Goal: Transaction & Acquisition: Purchase product/service

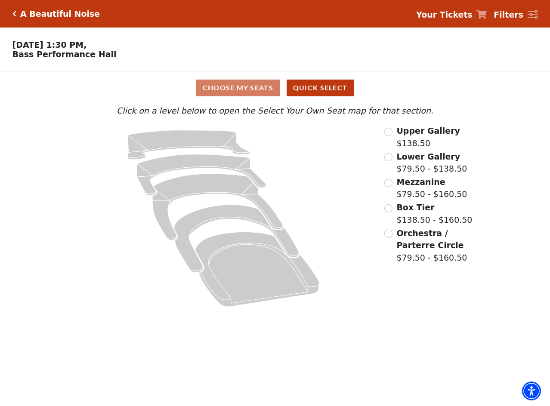
click at [412, 136] on span "Upper Gallery" at bounding box center [428, 130] width 64 height 9
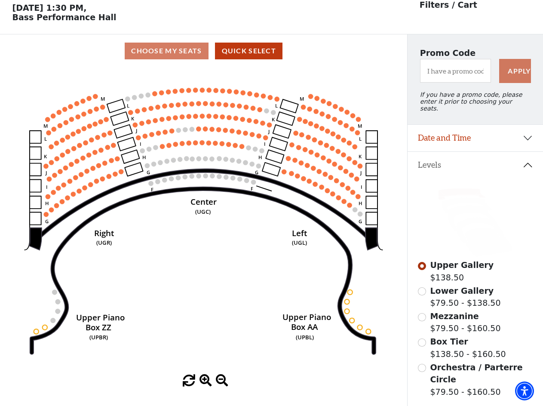
scroll to position [40, 0]
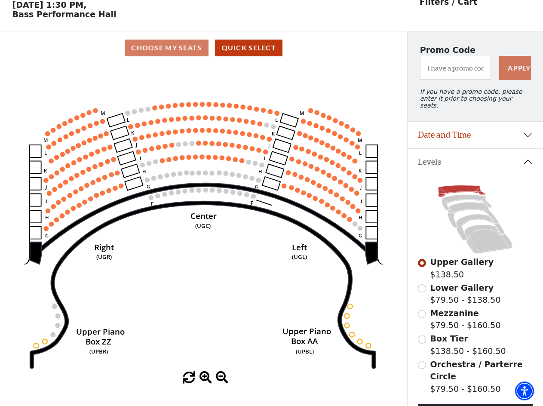
drag, startPoint x: 253, startPoint y: 207, endPoint x: 253, endPoint y: 224, distance: 17.2
click at [253, 224] on icon "Center (UGC) Right (UGR) Left (UGL) Upper Piano Box ZZ (UPBR) Upper Piano Box A…" at bounding box center [203, 218] width 367 height 307
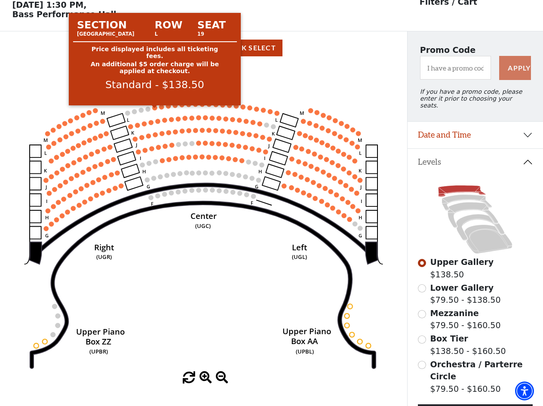
click at [153, 110] on circle at bounding box center [155, 107] width 5 height 5
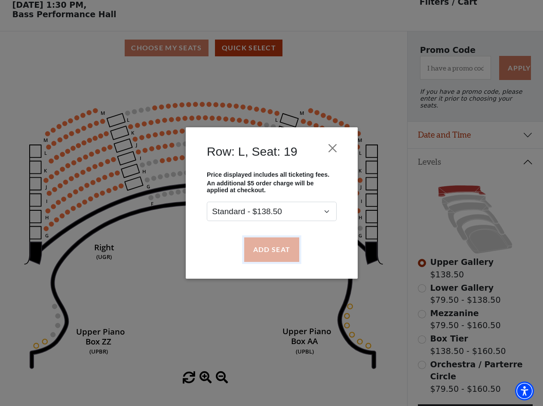
click at [288, 249] on button "Add Seat" at bounding box center [271, 249] width 55 height 24
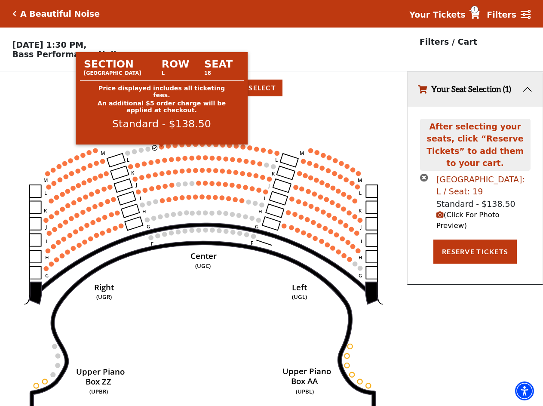
click at [160, 149] on circle at bounding box center [161, 147] width 5 height 5
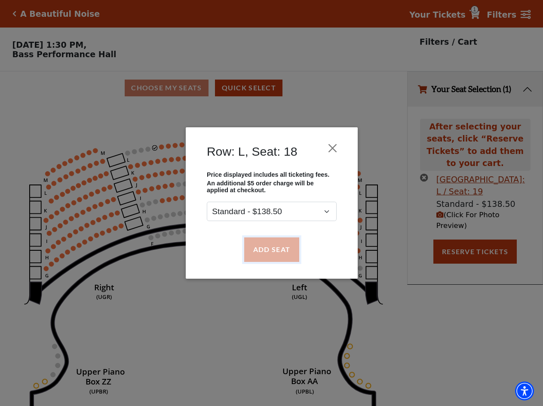
click at [262, 259] on button "Add Seat" at bounding box center [271, 249] width 55 height 24
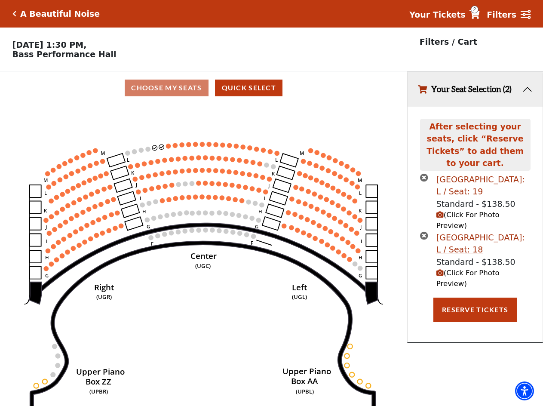
click at [170, 148] on circle at bounding box center [168, 146] width 5 height 5
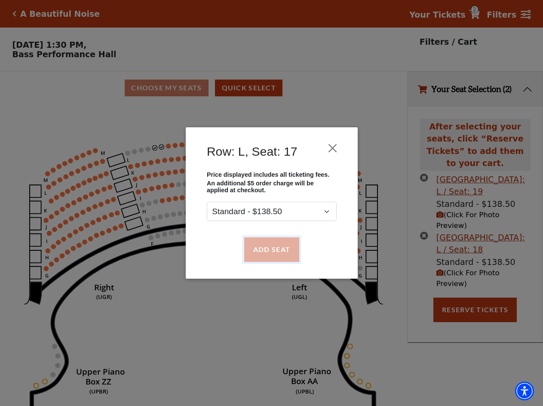
click at [266, 249] on button "Add Seat" at bounding box center [271, 249] width 55 height 24
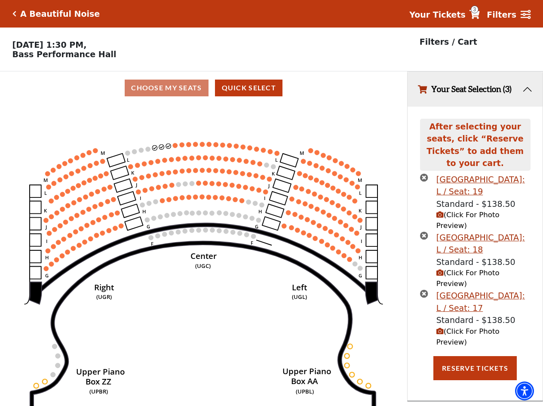
click at [178, 146] on icon "Center (UGC) Right (UGR) Left (UGL) Upper Piano Box ZZ (UPBR) Upper Piano Box A…" at bounding box center [203, 258] width 367 height 307
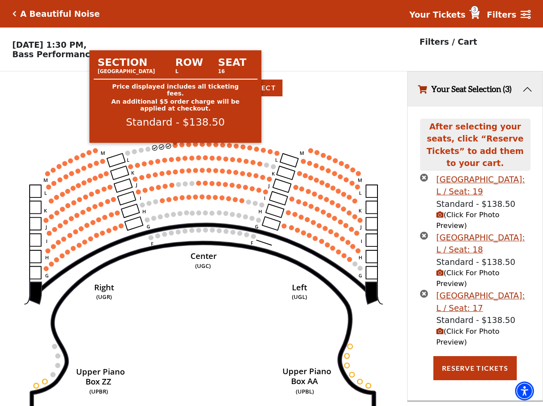
click at [178, 148] on circle at bounding box center [175, 145] width 5 height 5
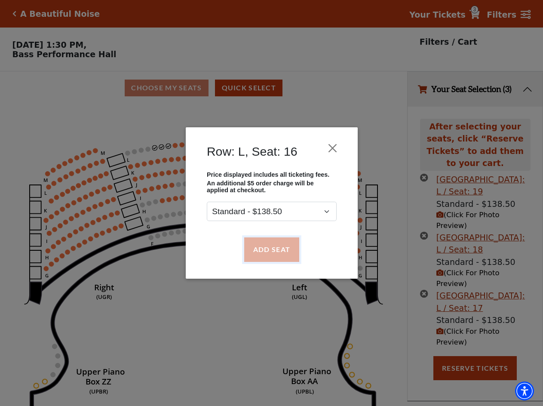
click at [278, 251] on button "Add Seat" at bounding box center [271, 249] width 55 height 24
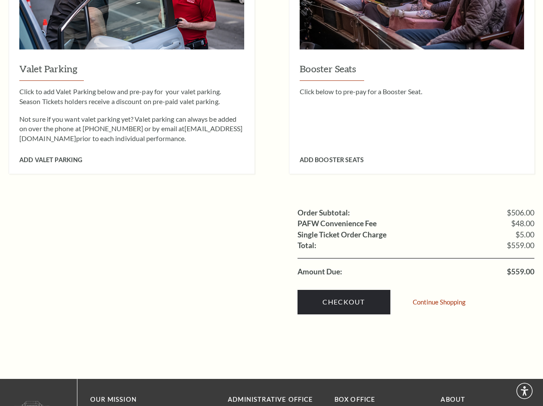
scroll to position [774, 0]
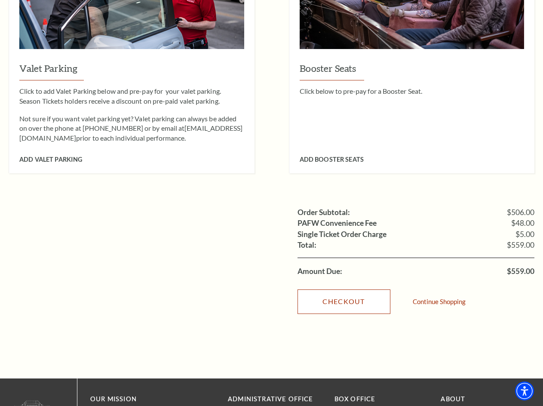
click at [347, 290] on link "Checkout" at bounding box center [344, 302] width 93 height 24
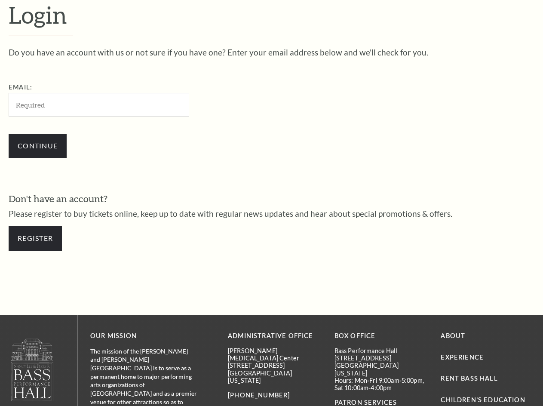
scroll to position [229, 0]
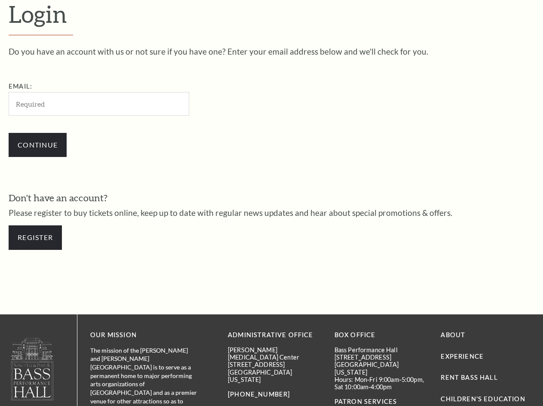
click at [121, 102] on input "Email:" at bounding box center [99, 104] width 181 height 24
drag, startPoint x: 339, startPoint y: 55, endPoint x: 288, endPoint y: 0, distance: 75.5
click at [339, 52] on p "Do you have an account with us or not sure if you have one? Enter your email ad…" at bounding box center [272, 51] width 526 height 8
click at [82, 108] on input "Email:" at bounding box center [99, 104] width 181 height 24
paste input "veseric708@gddcorp.com"
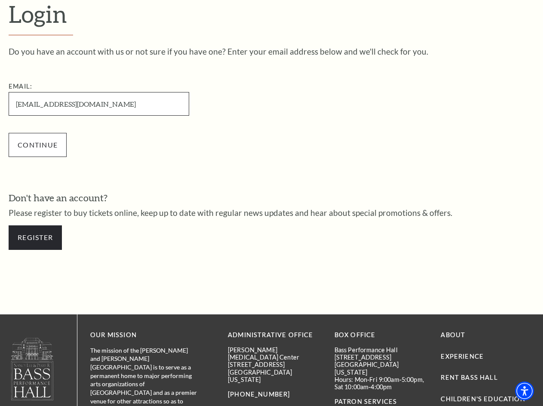
type input "veseric708@gddcorp.com"
click at [28, 139] on input "Continue" at bounding box center [38, 145] width 58 height 24
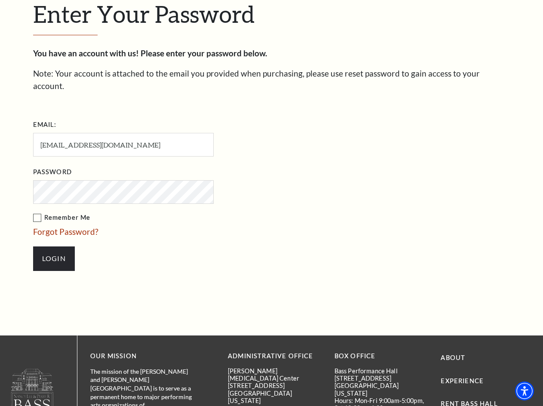
click at [93, 192] on ul "Email: veseric708@gddcorp.com Password Remember Me Forgot Password? Login" at bounding box center [173, 199] width 280 height 162
click at [59, 247] on input "Login" at bounding box center [54, 259] width 42 height 24
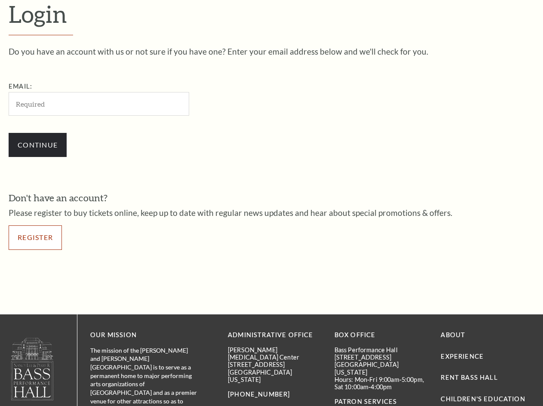
click at [18, 244] on link "Register" at bounding box center [35, 237] width 53 height 24
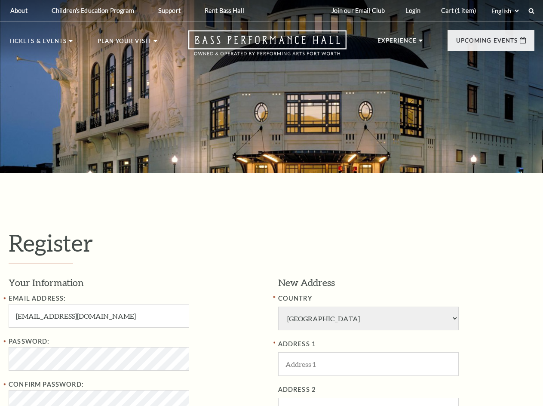
select select "1"
select select "[GEOGRAPHIC_DATA]"
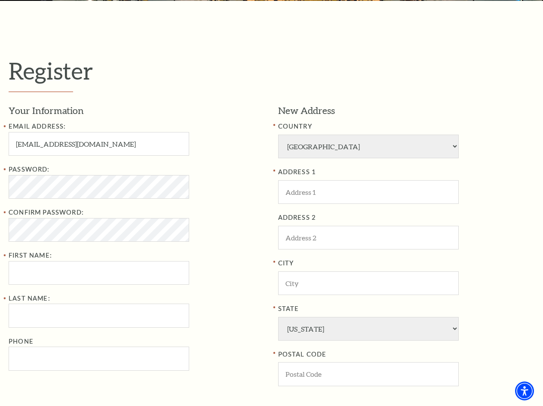
click at [104, 150] on input "veseric708@gddcorp.com" at bounding box center [99, 144] width 181 height 24
type input "veseric708@gddcorp.com"
click at [76, 275] on input "First Name:" at bounding box center [99, 273] width 181 height 24
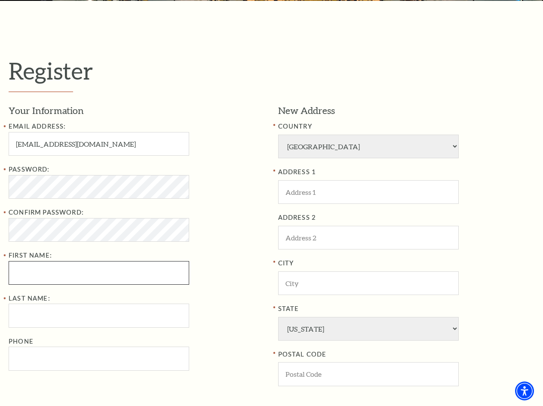
type input "Lee"
type input "Adam"
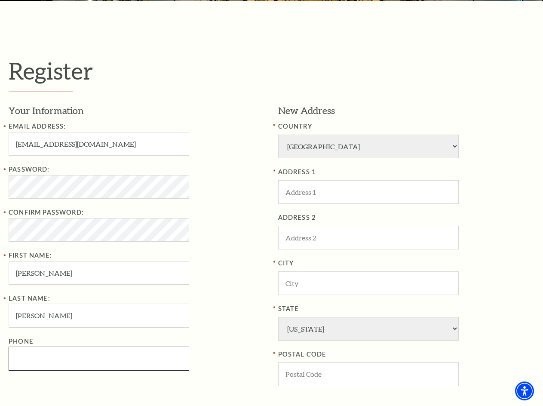
type input "0912374912"
type input "200 Columbus Rd"
type input "Mt Vernon"
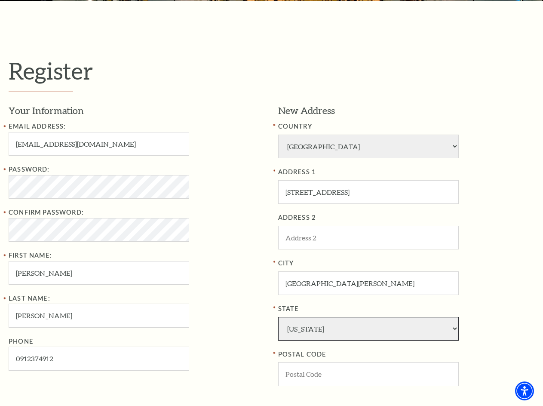
select select "NY"
type input "20001"
type input "091-237-4912"
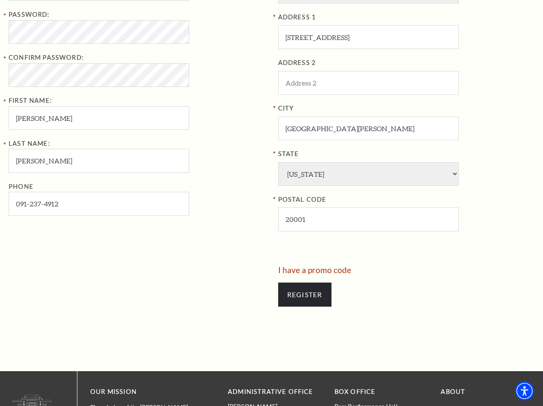
scroll to position [430, 0]
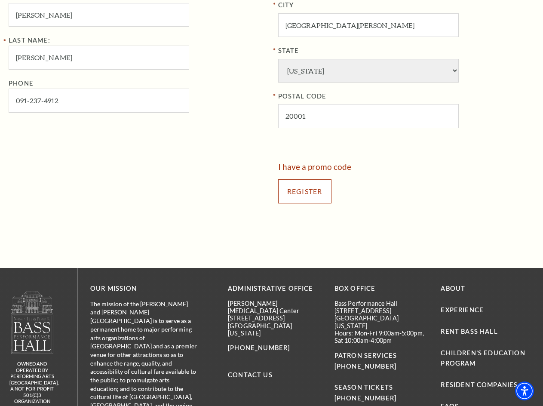
click at [324, 195] on input "Register" at bounding box center [304, 191] width 53 height 24
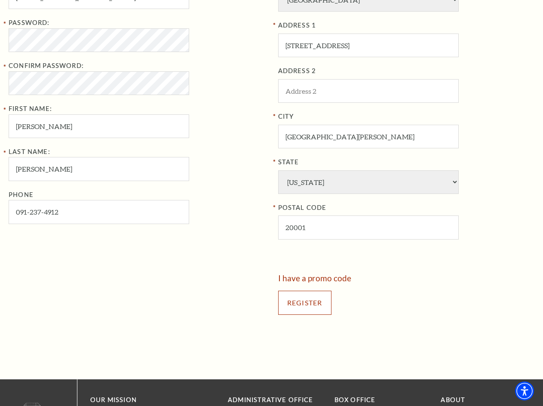
scroll to position [344, 0]
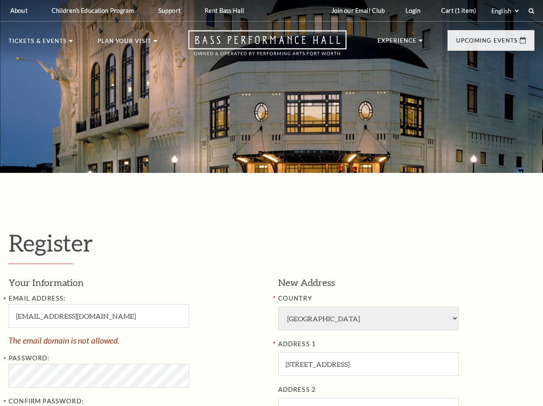
select select "1"
select select "TX"
click at [450, 10] on link "Cart (1 item)" at bounding box center [459, 10] width 49 height 21
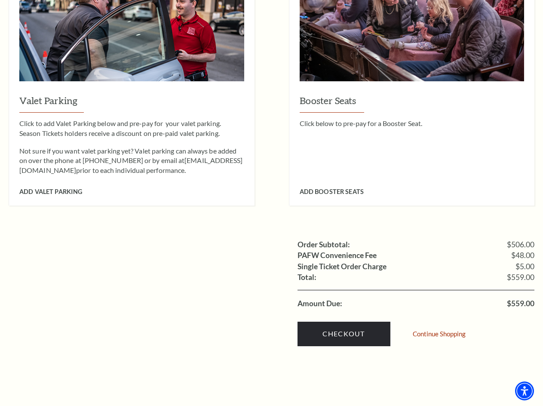
scroll to position [860, 0]
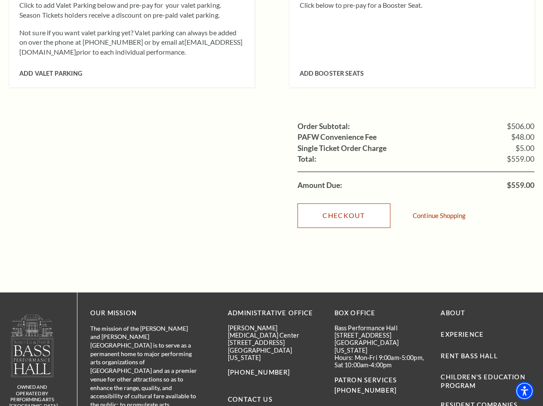
click at [358, 203] on link "Checkout" at bounding box center [344, 215] width 93 height 24
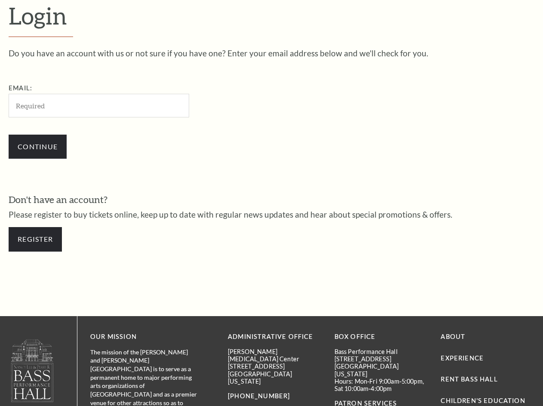
scroll to position [229, 0]
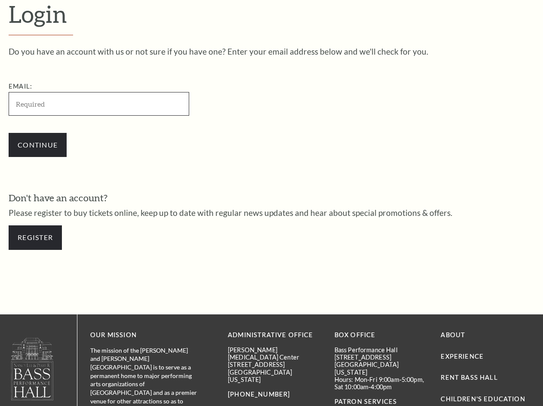
click at [89, 107] on input "Email:" at bounding box center [99, 104] width 181 height 24
type input "[EMAIL_ADDRESS][DOMAIN_NAME]"
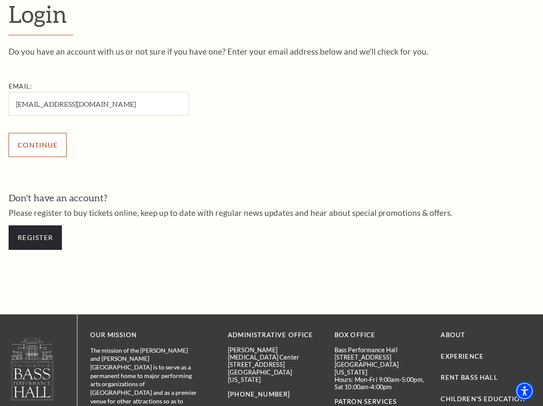
click at [52, 138] on input "Continue" at bounding box center [38, 145] width 58 height 24
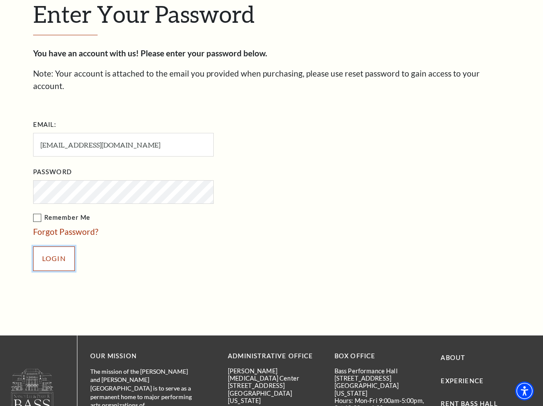
click at [52, 247] on input "Login" at bounding box center [54, 259] width 42 height 24
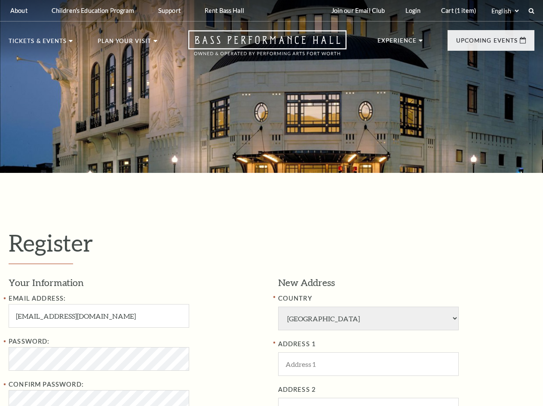
select select "1"
select select "[GEOGRAPHIC_DATA]"
click at [123, 313] on input "[EMAIL_ADDRESS][DOMAIN_NAME]" at bounding box center [99, 316] width 181 height 24
drag, startPoint x: 0, startPoint y: 0, endPoint x: 123, endPoint y: 313, distance: 336.1
click at [123, 313] on input "kotevi1088@bitfami.com" at bounding box center [99, 316] width 181 height 24
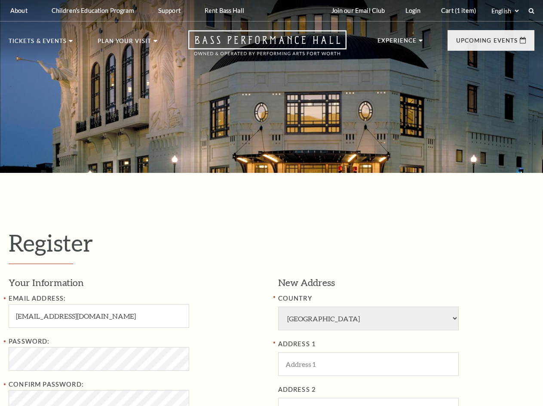
click at [123, 313] on input "kotevi1088@bitfami.com" at bounding box center [99, 316] width 181 height 24
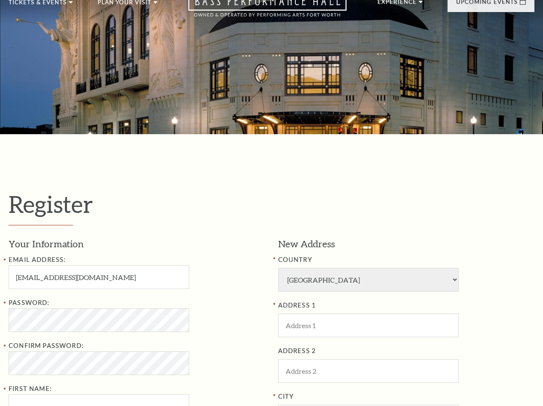
scroll to position [86, 0]
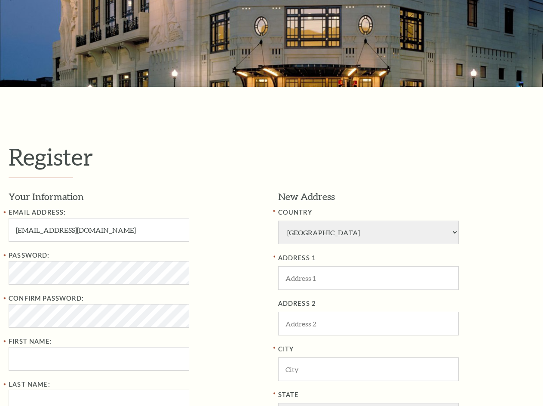
type input "vabifib744@etenx.com"
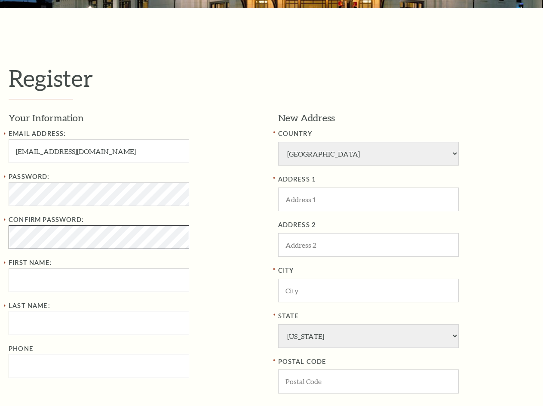
scroll to position [258, 0]
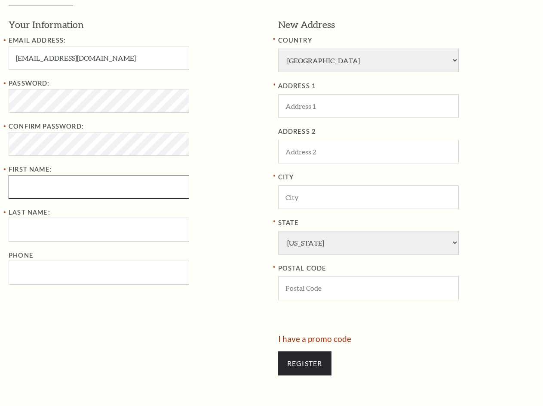
click at [141, 188] on input "First Name:" at bounding box center [99, 187] width 181 height 24
type input "Lee"
type input "Adam"
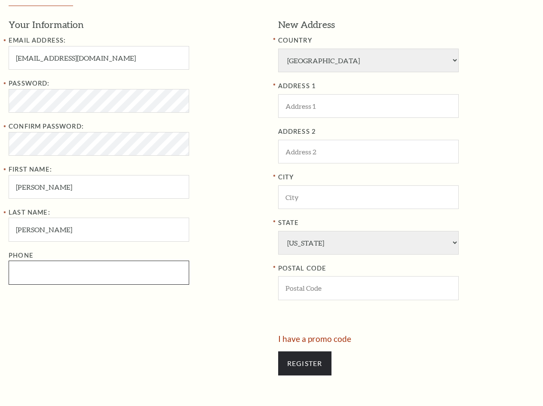
type input "0912374912"
type input "200 Columbus Rd"
type input "Mt Vernon"
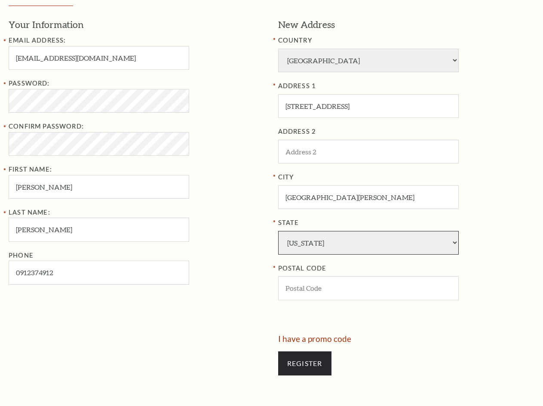
select select "NY"
type input "20001"
type input "091-237-4912"
click at [312, 372] on input "Register" at bounding box center [304, 363] width 53 height 24
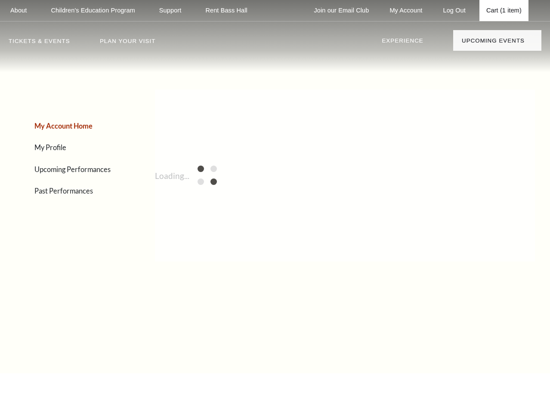
click at [508, 12] on link "Cart (1 item)" at bounding box center [503, 10] width 49 height 21
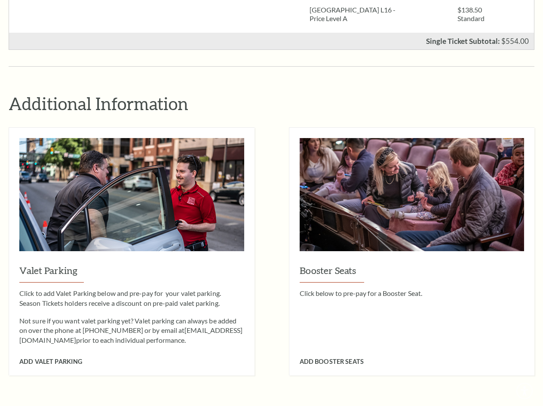
scroll to position [774, 0]
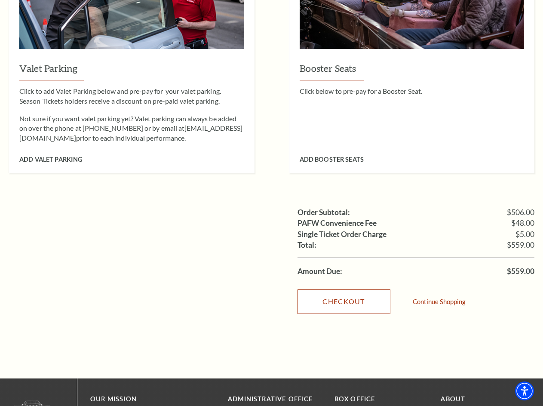
click at [351, 290] on link "Checkout" at bounding box center [344, 302] width 93 height 24
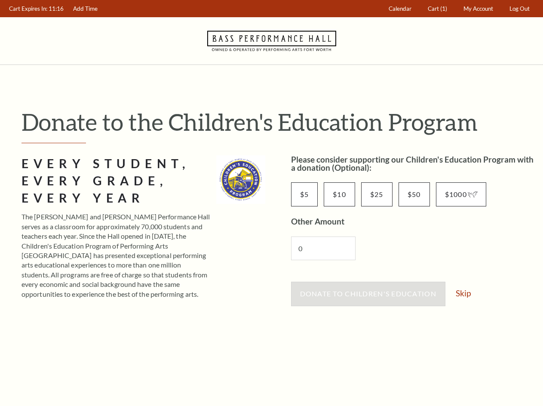
click at [459, 287] on div "Donate to Children's Education Skip" at bounding box center [413, 298] width 244 height 33
click at [459, 295] on link "Skip" at bounding box center [463, 293] width 15 height 8
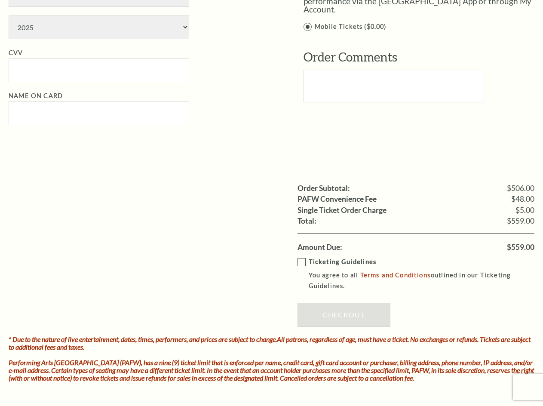
scroll to position [602, 0]
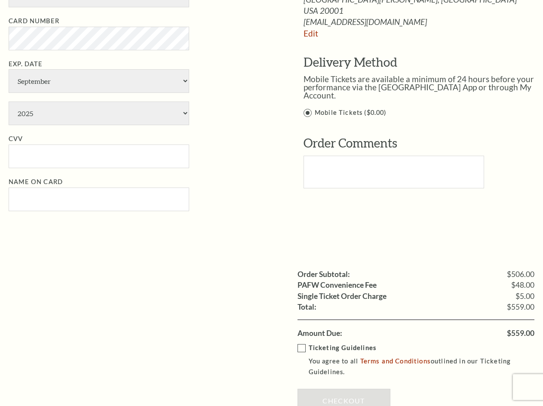
click at [299, 347] on label "Ticketing Guidelines You agree to all Terms and Conditions outlined in our Tick…" at bounding box center [423, 360] width 250 height 34
click at [0, 0] on input "Ticketing Guidelines You agree to all Terms and Conditions outlined in our Tick…" at bounding box center [0, 0] width 0 height 0
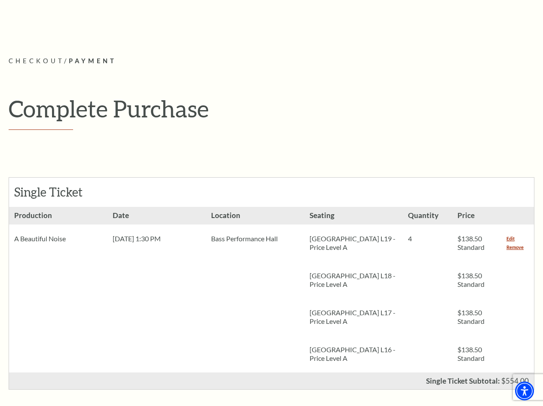
scroll to position [86, 0]
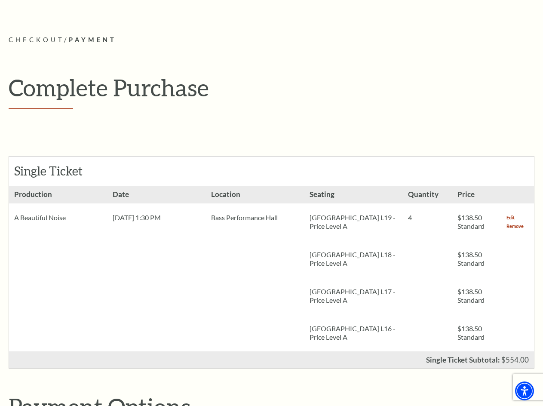
click at [512, 225] on link "Remove" at bounding box center [515, 226] width 17 height 9
